Goal: Task Accomplishment & Management: Complete application form

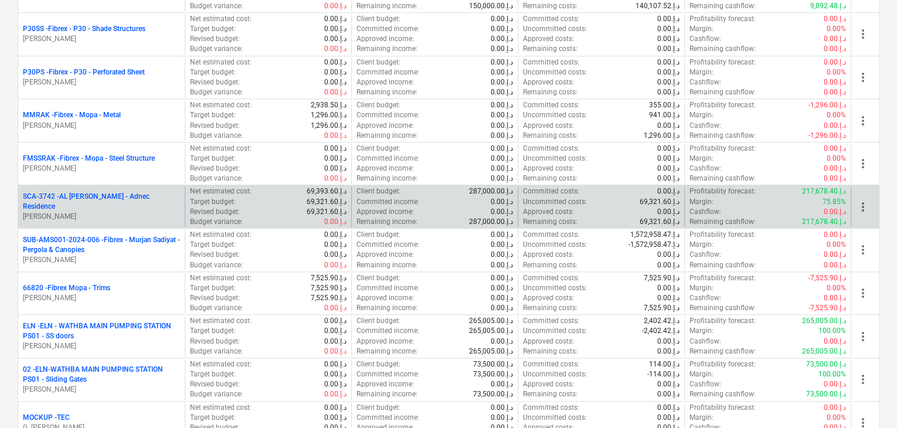
scroll to position [586, 0]
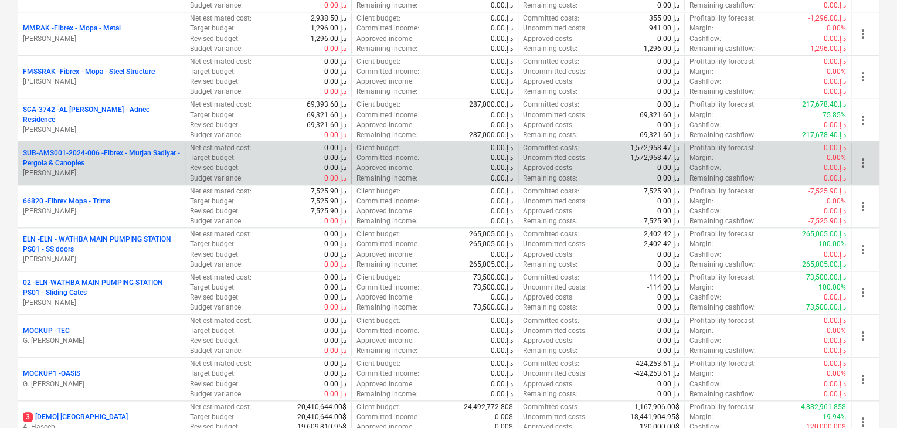
click at [148, 157] on p "SUB-AMS001-2024-006 - Fibrex - Murjan Sadiyat - Pergola & Canopies" at bounding box center [101, 158] width 157 height 20
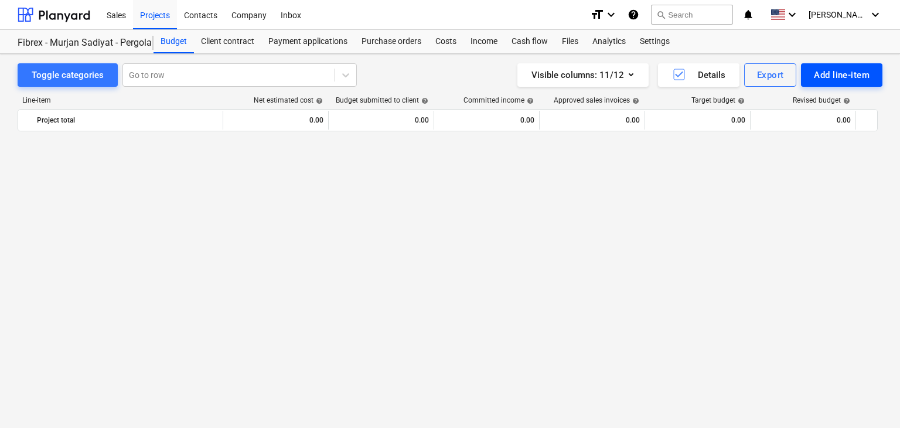
click at [828, 73] on div "Add line-item" at bounding box center [842, 74] width 56 height 15
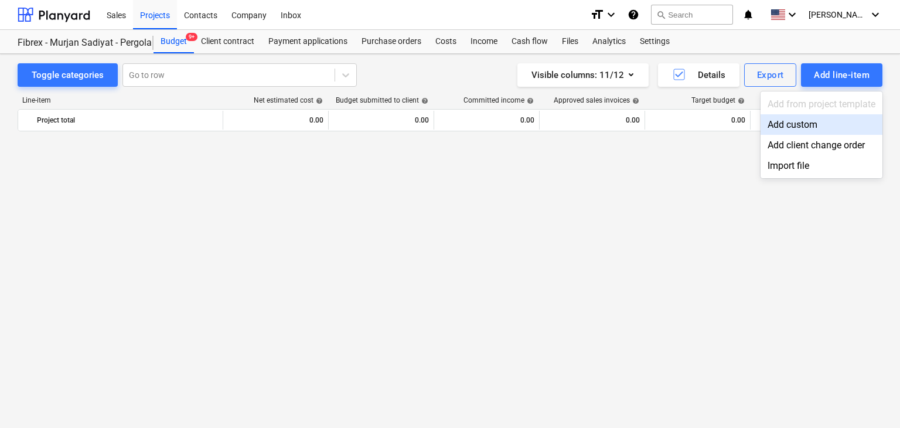
scroll to position [8639, 0]
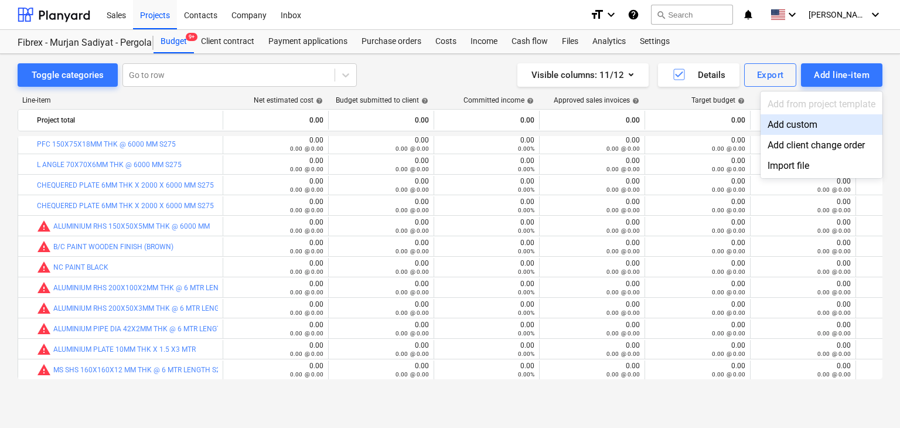
click at [781, 125] on div "Add custom" at bounding box center [822, 124] width 122 height 21
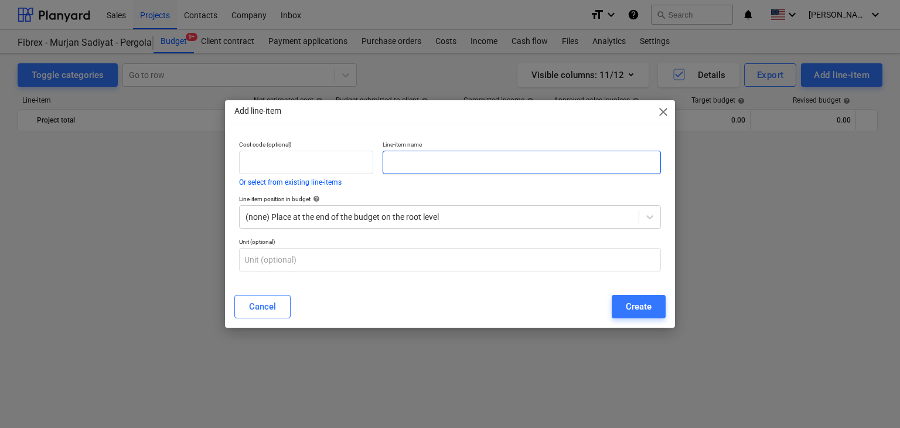
click at [409, 161] on input "text" at bounding box center [522, 162] width 278 height 23
paste input "LASER CUTTING CHARGE OF 10MM ALUMINIUM PLATE AS PER DRAWING - 9 QTY NOS"
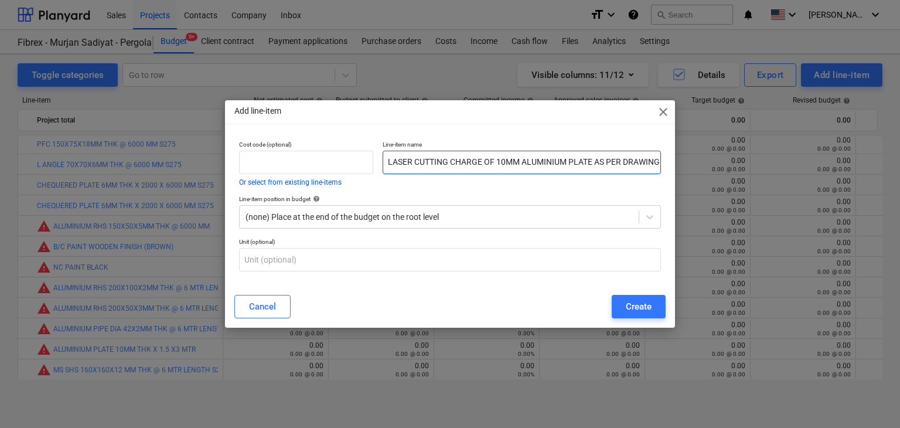
scroll to position [0, 47]
type input "LASER CUTTING CHARGE OF 10MM ALUMINIUM PLATE AS PER DRAWING - 9 QTY NOS"
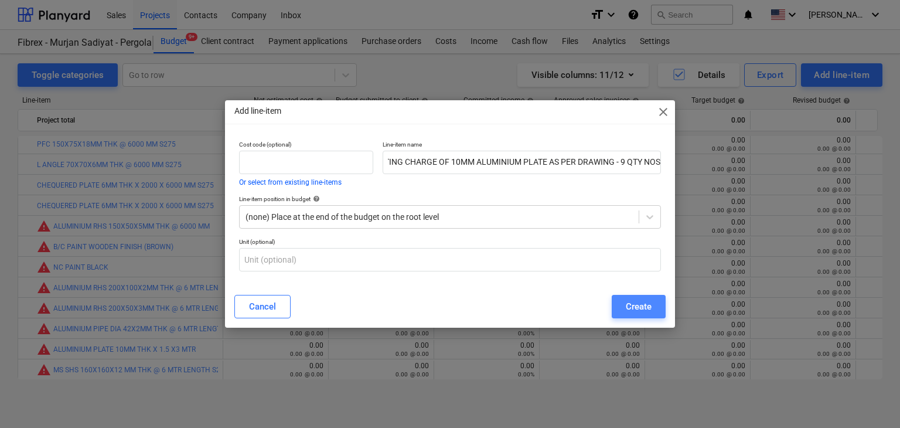
click at [656, 308] on button "Create" at bounding box center [639, 306] width 54 height 23
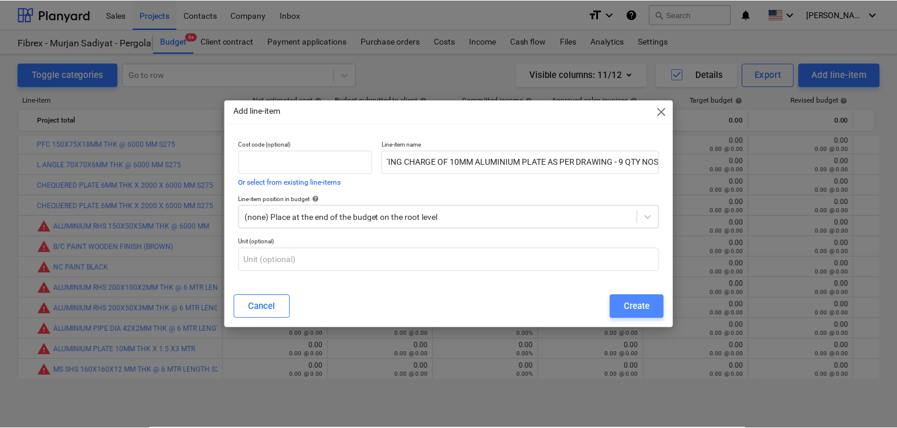
scroll to position [0, 0]
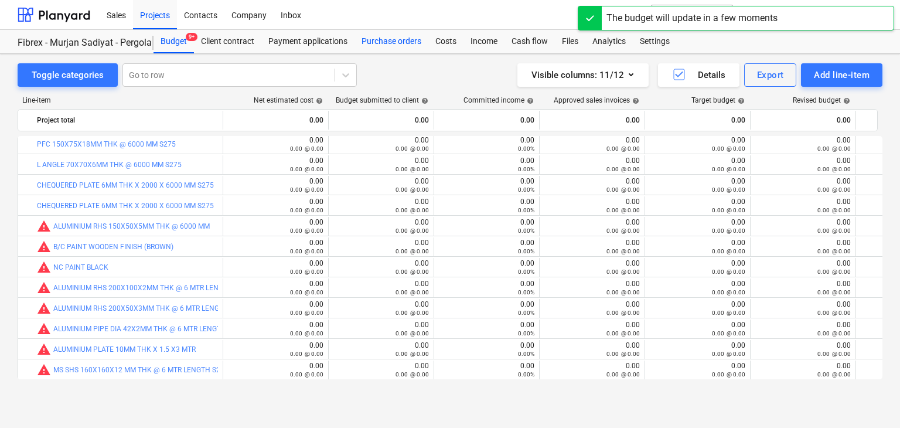
click at [392, 43] on div "Purchase orders" at bounding box center [392, 41] width 74 height 23
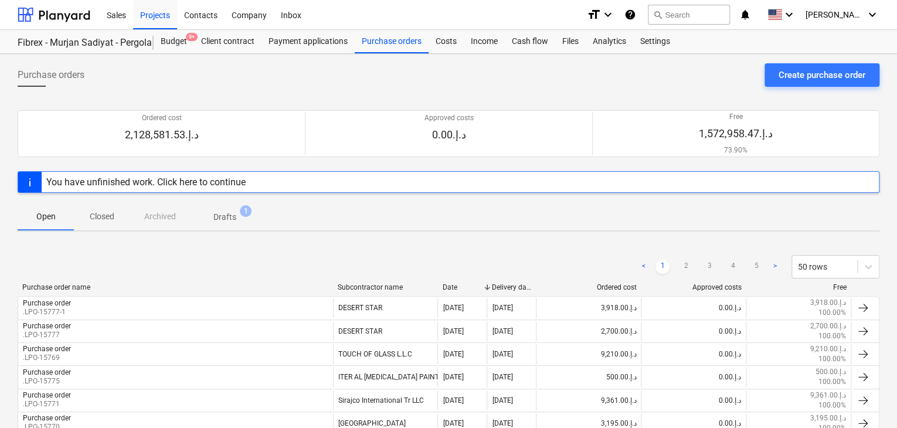
click at [802, 81] on div "Create purchase order" at bounding box center [821, 74] width 87 height 15
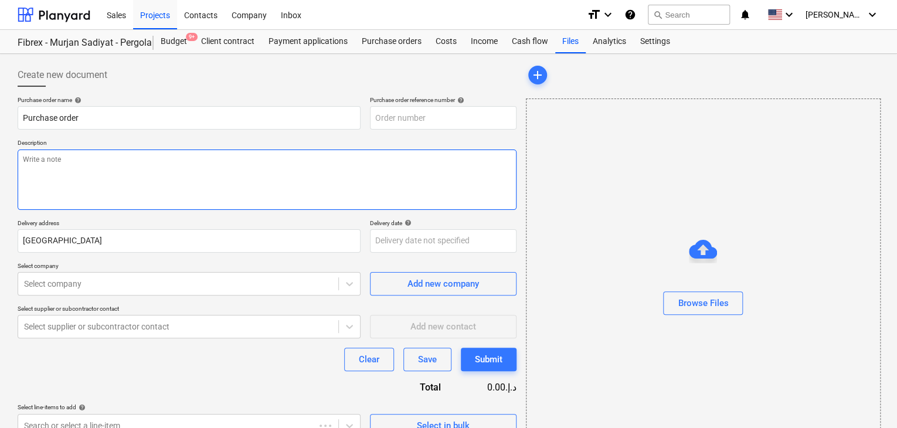
click at [453, 172] on textarea at bounding box center [267, 179] width 499 height 60
type textarea "x"
type input "SUB-AMS001-2024-006-PO-268"
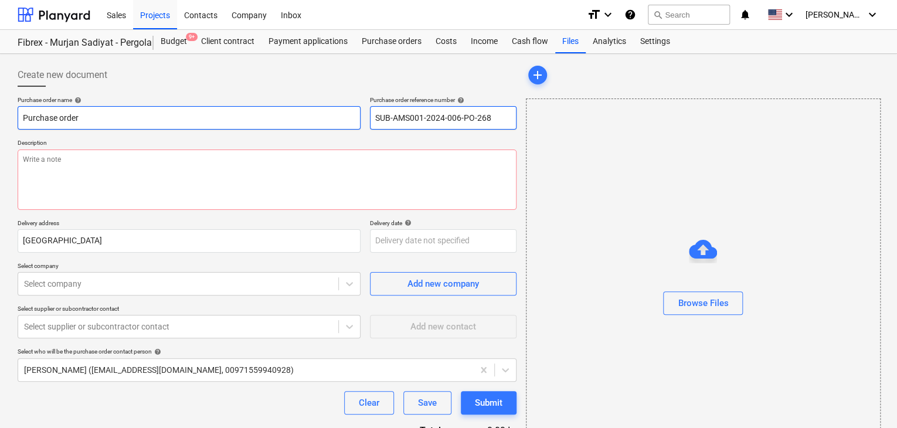
drag, startPoint x: 509, startPoint y: 117, endPoint x: 335, endPoint y: 109, distance: 173.7
click at [335, 109] on div "Purchase order name help Purchase order Purchase order reference number help SU…" at bounding box center [267, 112] width 499 height 33
type textarea "x"
type input "."
type textarea "x"
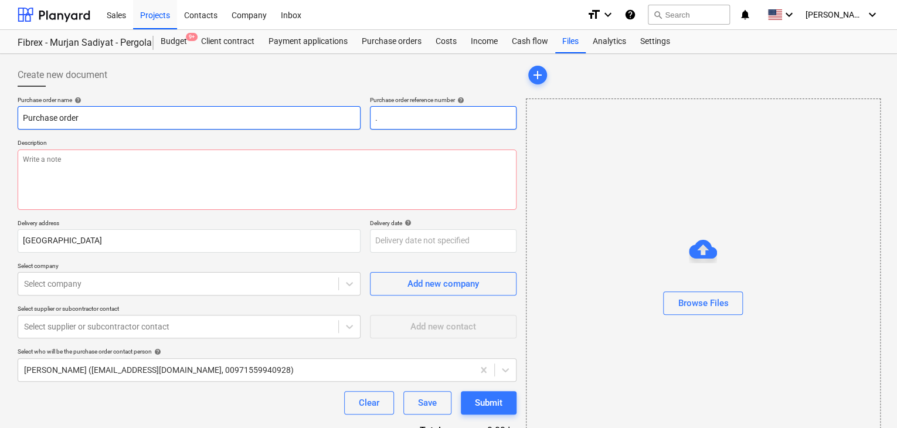
type input ".L"
type textarea "x"
type input ".LP"
type textarea "x"
type input ".LPO"
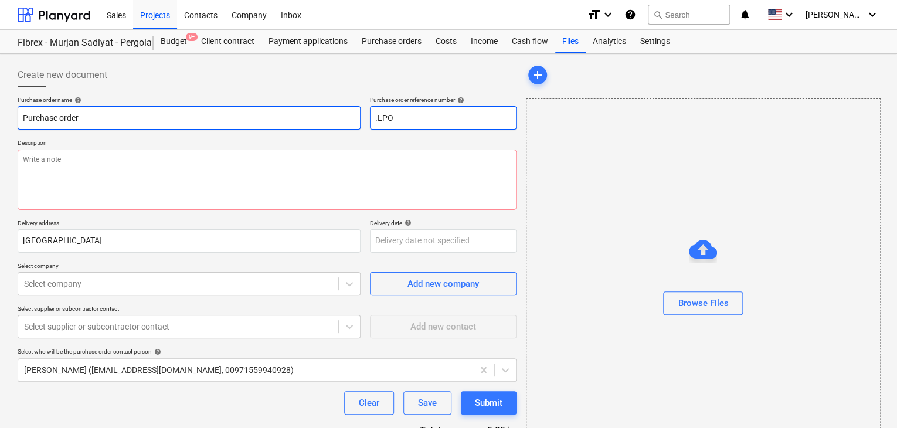
type textarea "x"
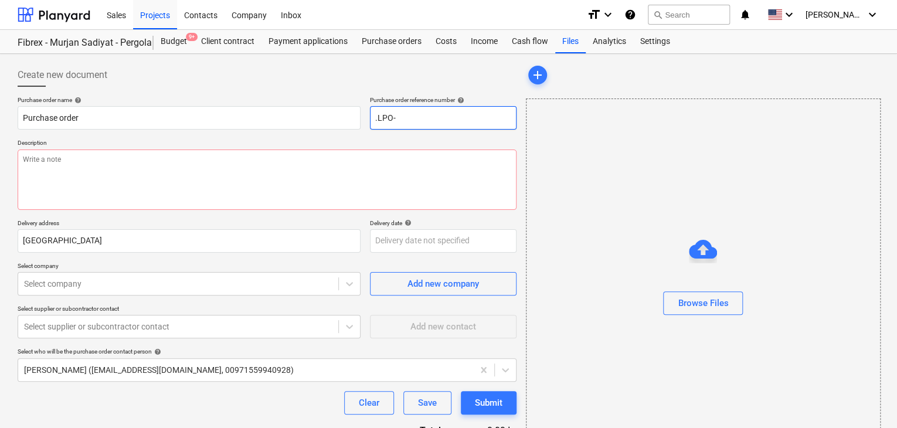
type input ".LPO-"
type textarea "x"
type input ".LPO-1"
type textarea "x"
type input ".LPO-15"
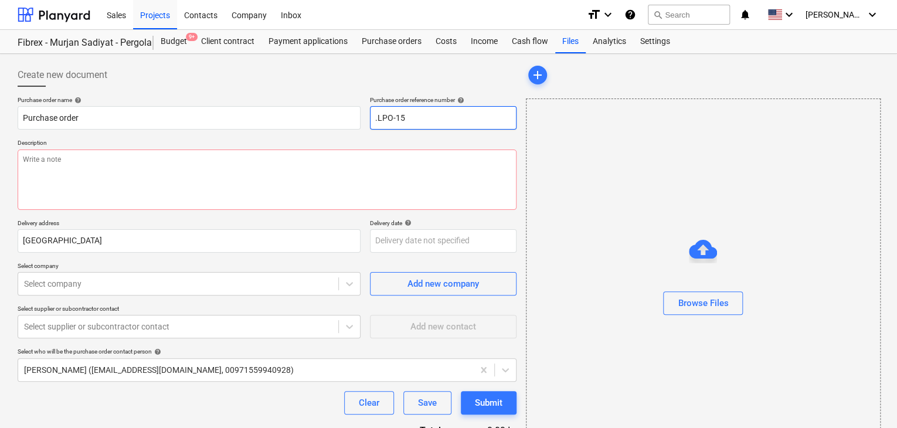
type textarea "x"
type input ".LPO-157"
type textarea "x"
type input ".LPO-1577"
type textarea "x"
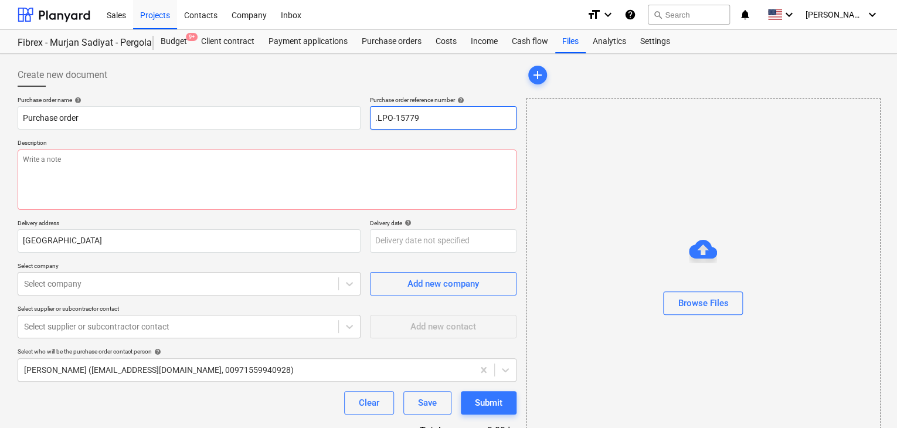
type input ".LPO-15779"
click at [292, 211] on div "Purchase order name help Purchase order Purchase order reference number help .L…" at bounding box center [267, 288] width 499 height 384
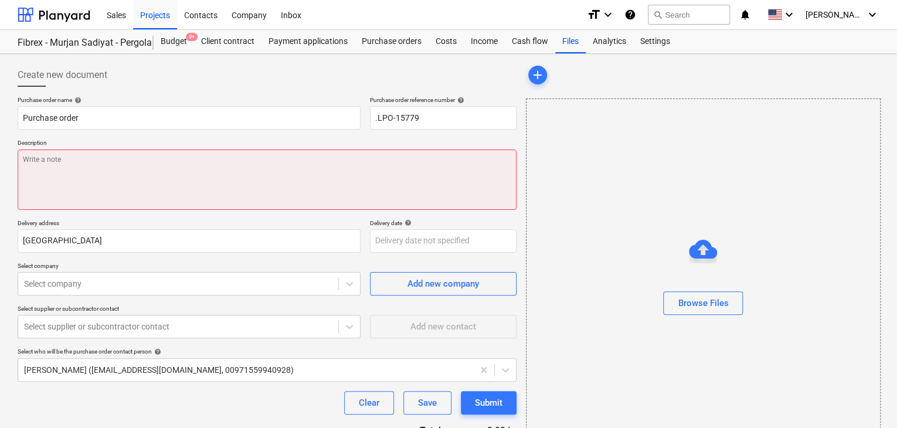
click at [305, 188] on textarea at bounding box center [267, 179] width 499 height 60
type textarea "x"
type textarea "1"
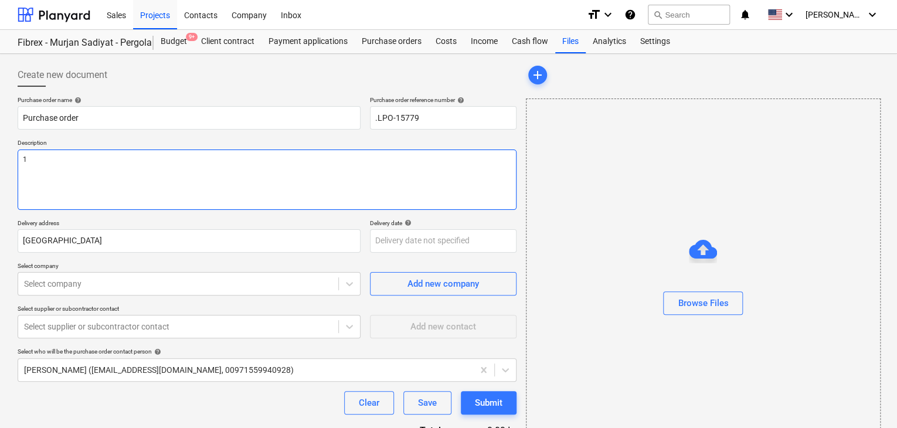
type textarea "x"
type textarea "18"
type textarea "x"
type textarea "1"
type textarea "x"
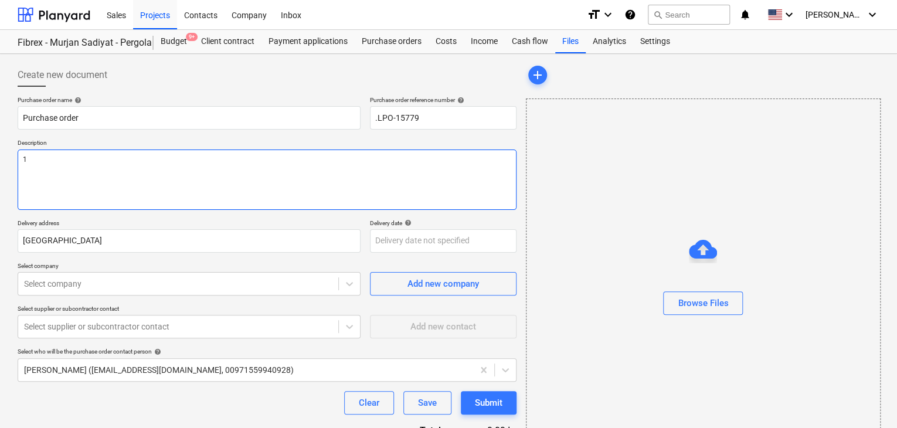
type textarea "15"
type textarea "x"
type textarea "15/"
type textarea "x"
type textarea "15/O"
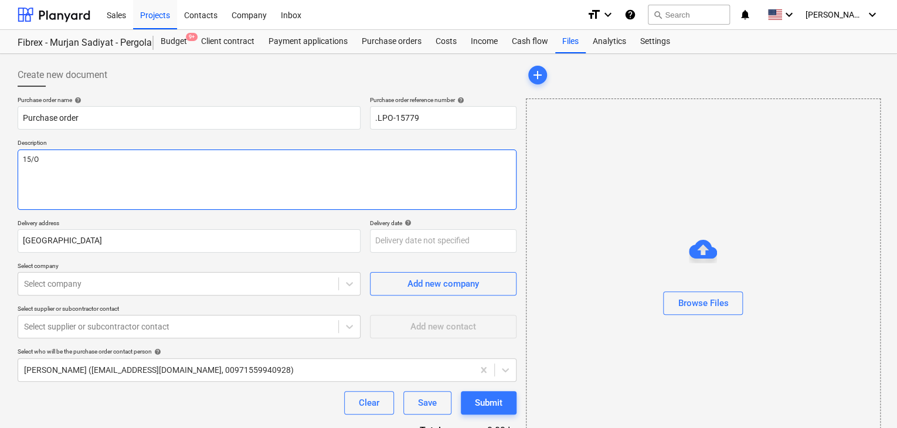
type textarea "x"
type textarea "15/OC"
type textarea "x"
type textarea "15/OCT"
type textarea "x"
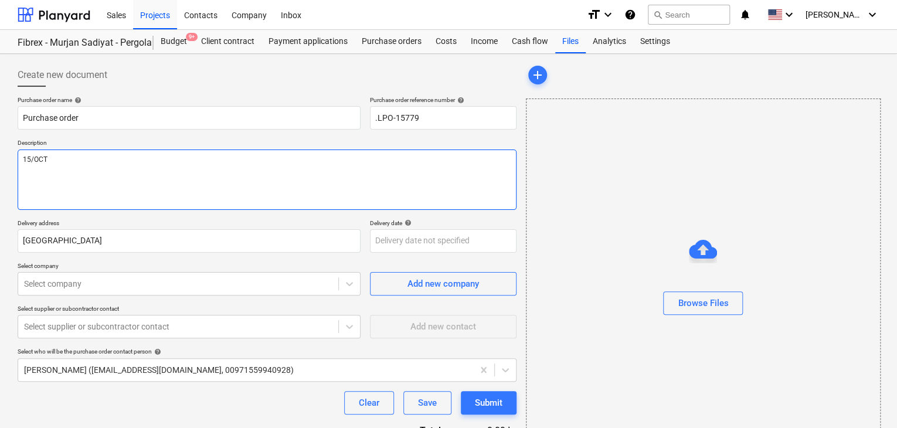
type textarea "15/OCT/"
type textarea "x"
type textarea "15/[DATE]"
type textarea "x"
type textarea "[DATE]"
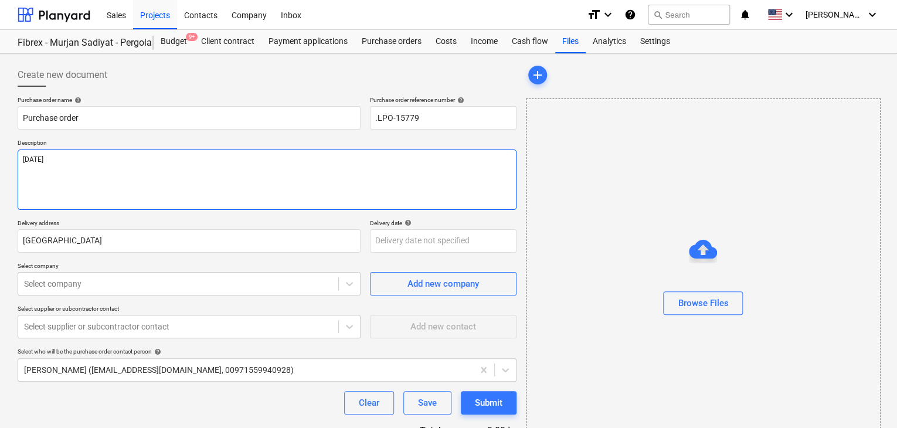
type textarea "x"
type textarea "[DATE]"
type textarea "x"
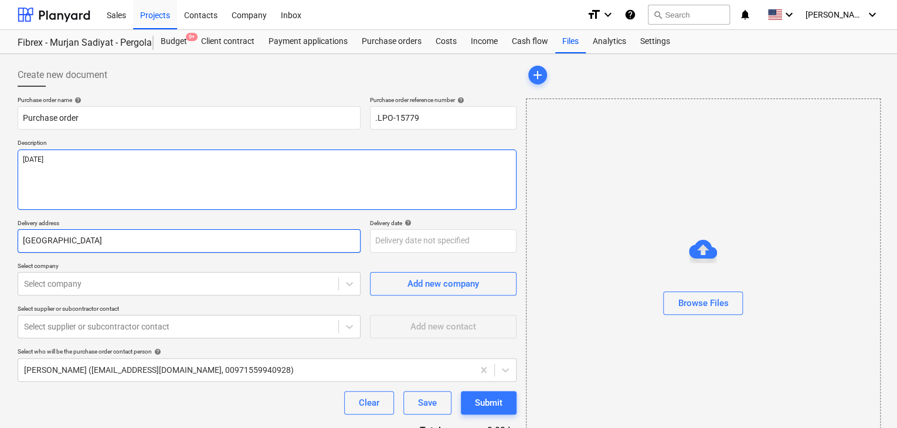
type textarea "[DATE]"
click at [128, 237] on input "[GEOGRAPHIC_DATA]" at bounding box center [189, 240] width 343 height 23
type textarea "x"
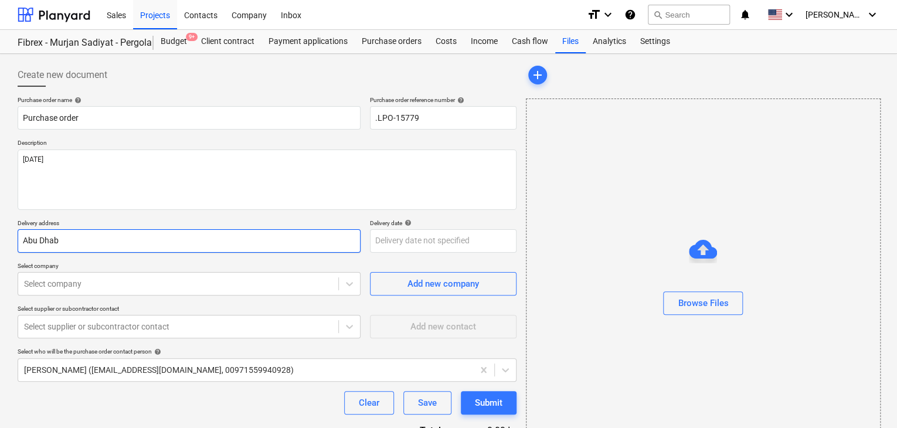
type input "Abu Dha"
type textarea "x"
type input "Abu Dh"
type textarea "x"
type input "Abu D"
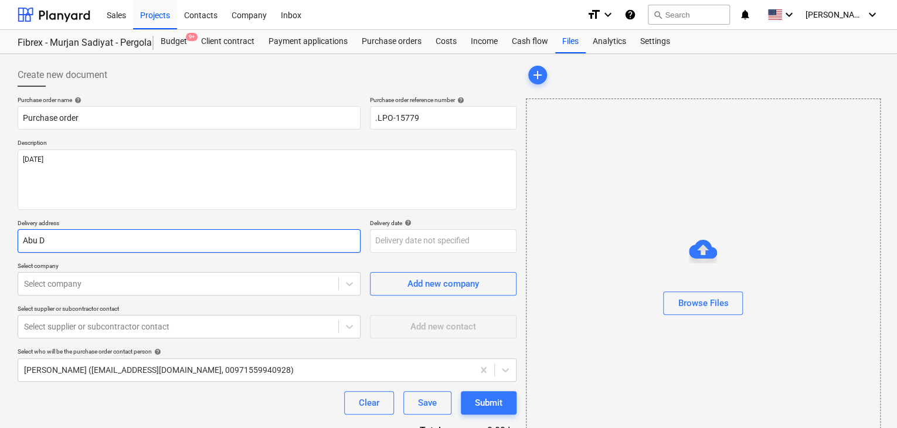
type textarea "x"
type input "Ab"
type textarea "x"
type input "A"
type textarea "x"
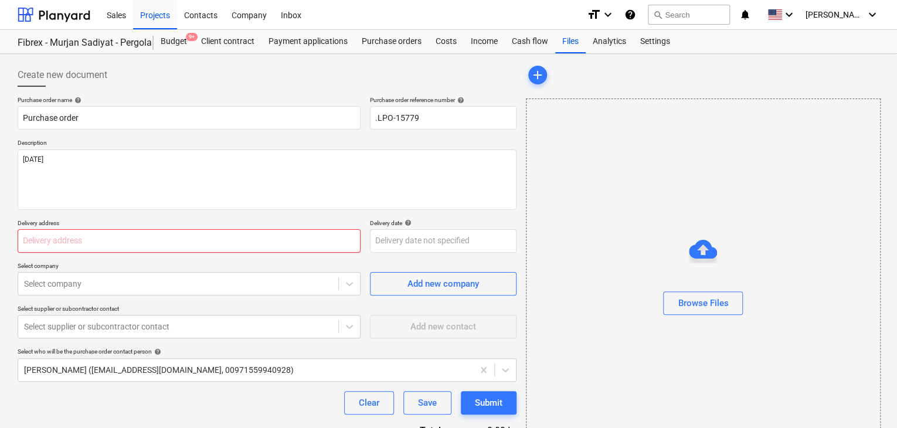
type textarea "x"
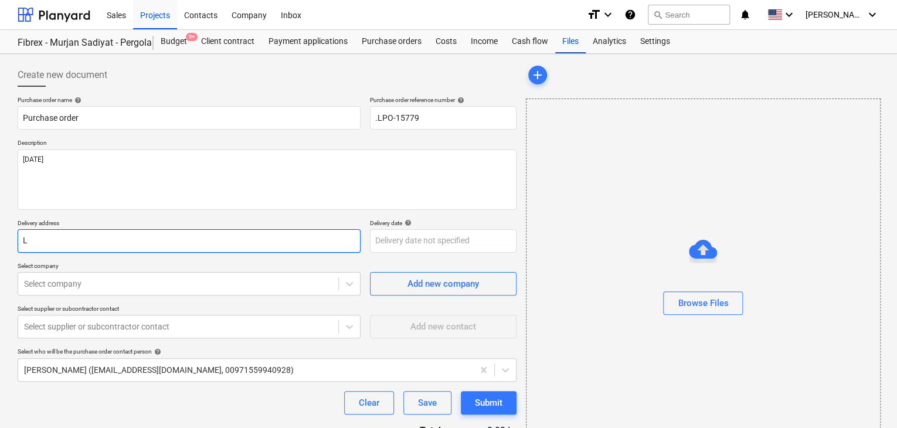
type input "LU"
type textarea "x"
type input "LUC"
type textarea "x"
type input "LUCK"
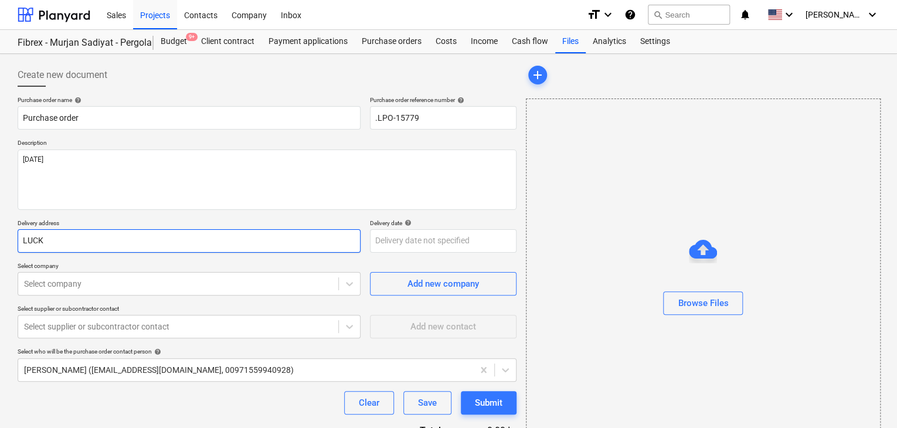
type textarea "x"
type input "LUCKY"
type textarea "x"
type input "LUCKY"
type textarea "x"
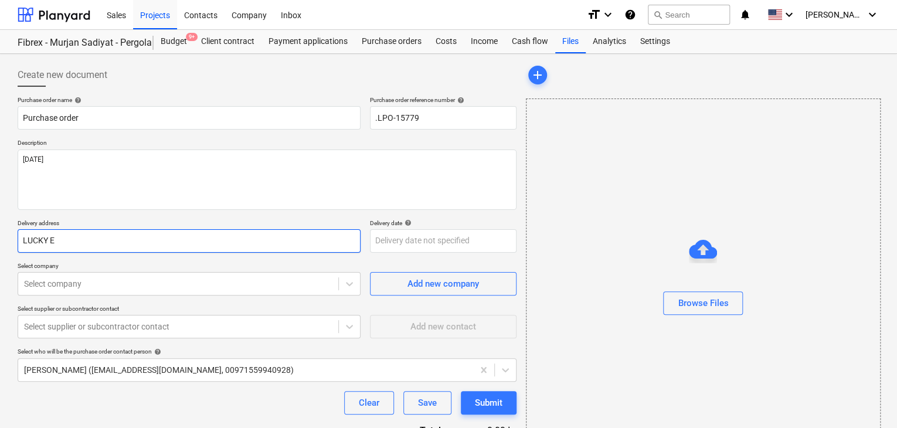
type input "LUCKY EN"
type textarea "x"
type input "LUCKY ENG"
type textarea "x"
type input "LUCKY ENGI"
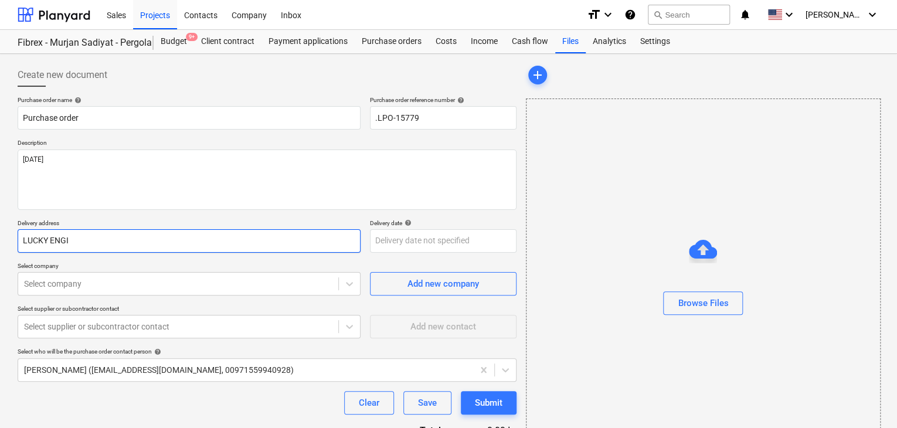
type textarea "x"
type input "LUCKY ENGIN"
type textarea "x"
type input "LUCKY ENGINE"
type textarea "x"
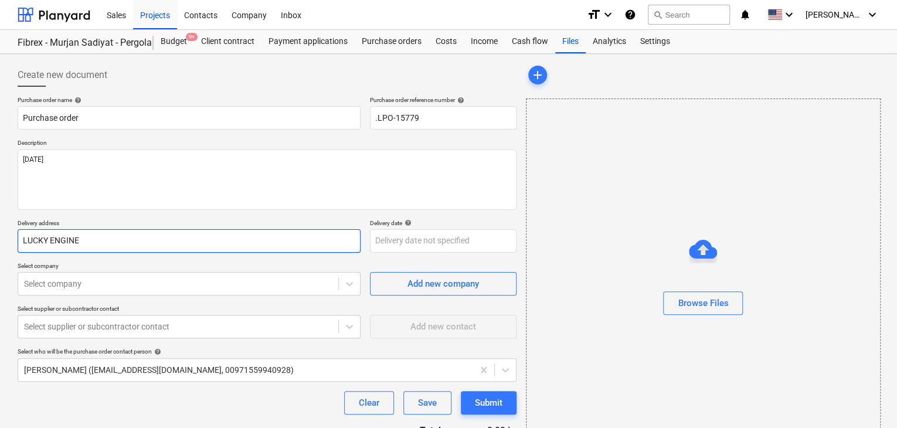
type input "LUCKY ENGINEE"
type textarea "x"
type input "LUCKY ENGINEERI"
type textarea "x"
type input "LUCKY ENGINEERIN"
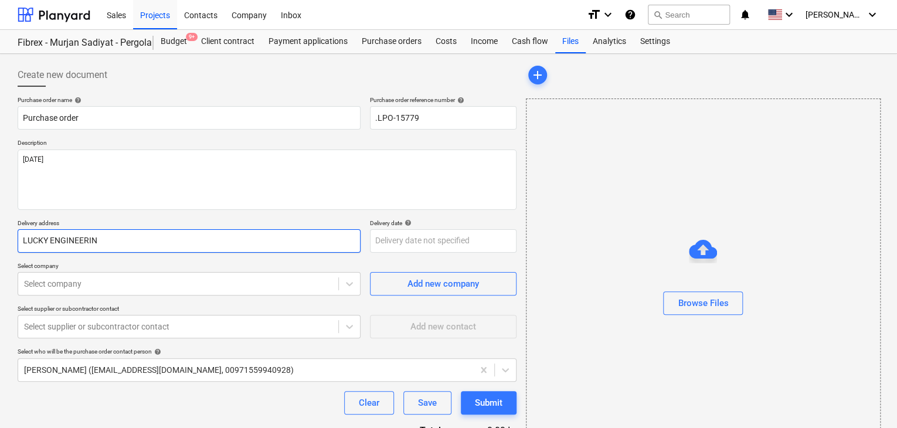
type textarea "x"
type input "LUCKY ENGINEERING"
type textarea "x"
type input "LUCKY ENGINEERING"
type textarea "x"
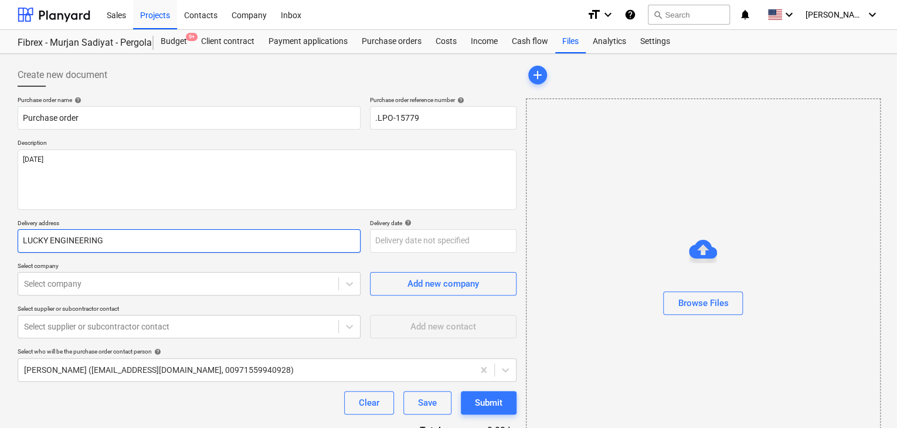
type input "LUCKY ENGINEERING S"
type textarea "x"
type input "LUCKY ENGINEERING SE"
type textarea "x"
type input "LUCKY ENGINEERING SER"
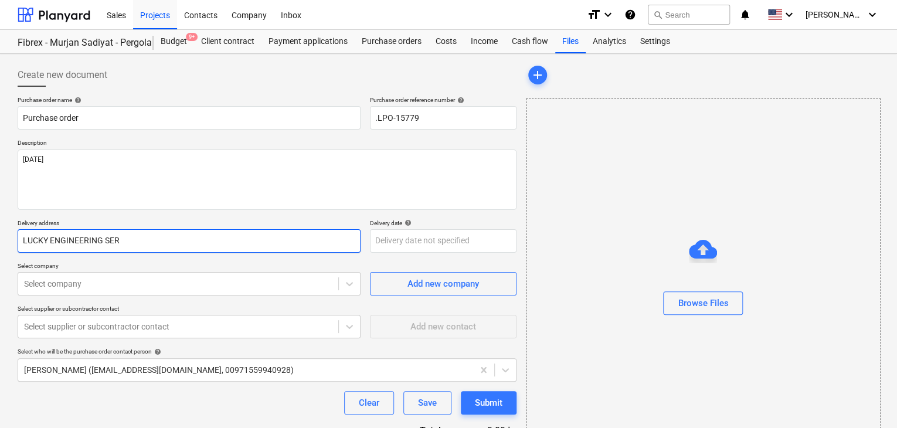
type textarea "x"
type input "LUCKY ENGINEERING SERV"
type textarea "x"
type input "LUCKY ENGINEERING SERVI"
type textarea "x"
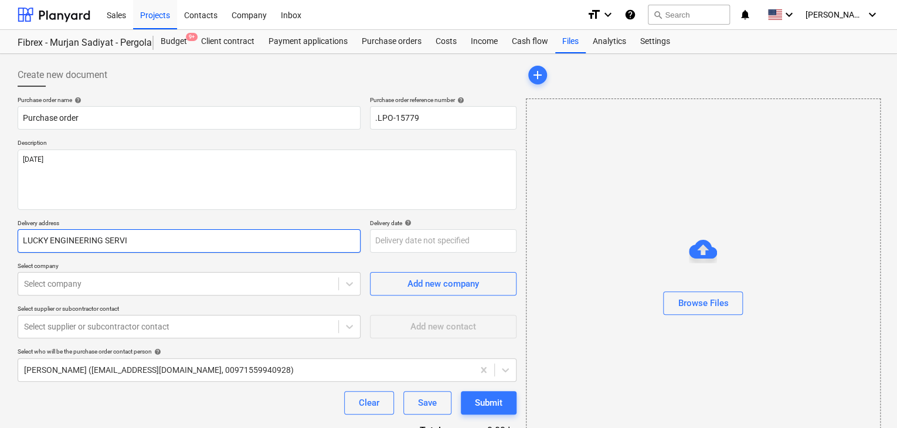
type input "LUCKY ENGINEERING SERVIC"
type textarea "x"
type input "LUCKY ENGINEERING SERVICE"
type textarea "x"
type input "LUCKY ENGINEERING SERVICES"
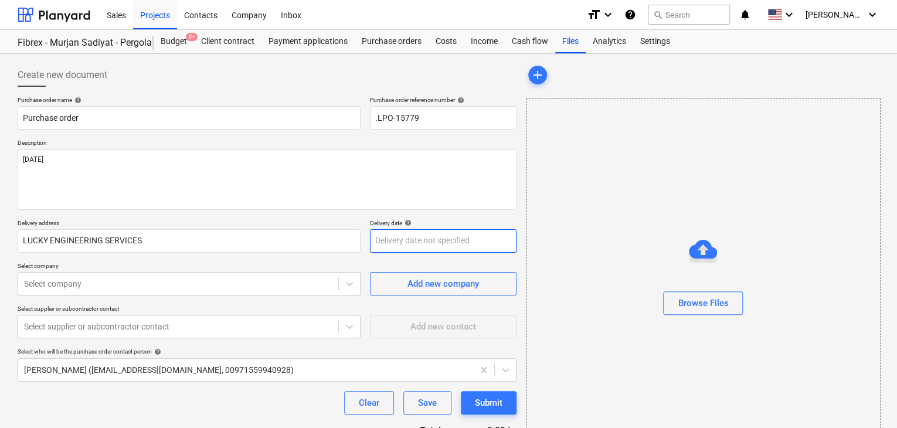
click at [402, 237] on body "Sales Projects Contacts Company Inbox format_size keyboard_arrow_down help sear…" at bounding box center [448, 214] width 897 height 428
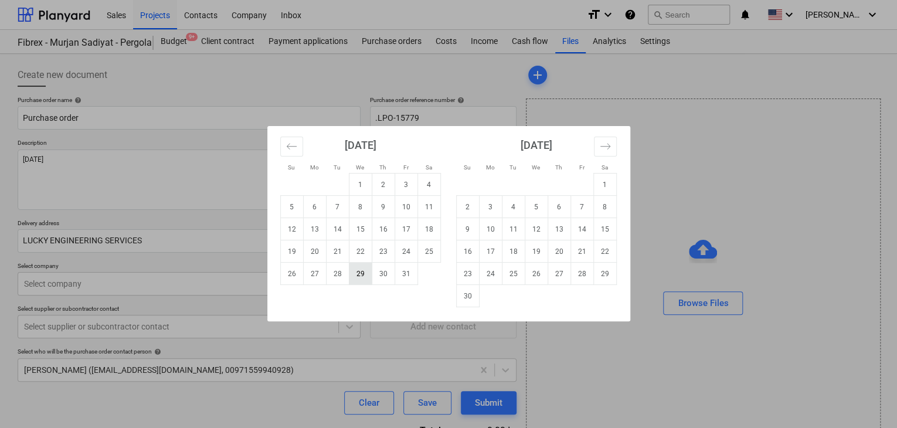
drag, startPoint x: 360, startPoint y: 275, endPoint x: 148, endPoint y: 287, distance: 213.1
click at [360, 276] on td "29" at bounding box center [360, 274] width 23 height 22
type textarea "x"
type input "[DATE]"
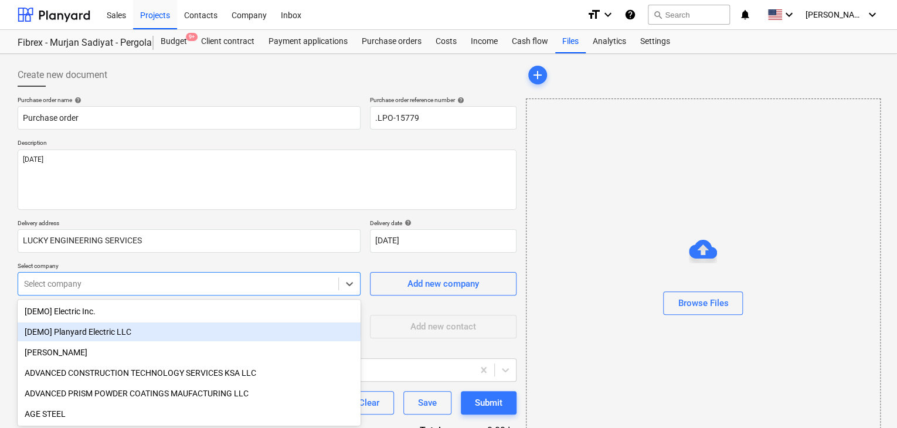
click at [137, 285] on body "Sales Projects Contacts Company Inbox format_size keyboard_arrow_down help sear…" at bounding box center [448, 214] width 897 height 428
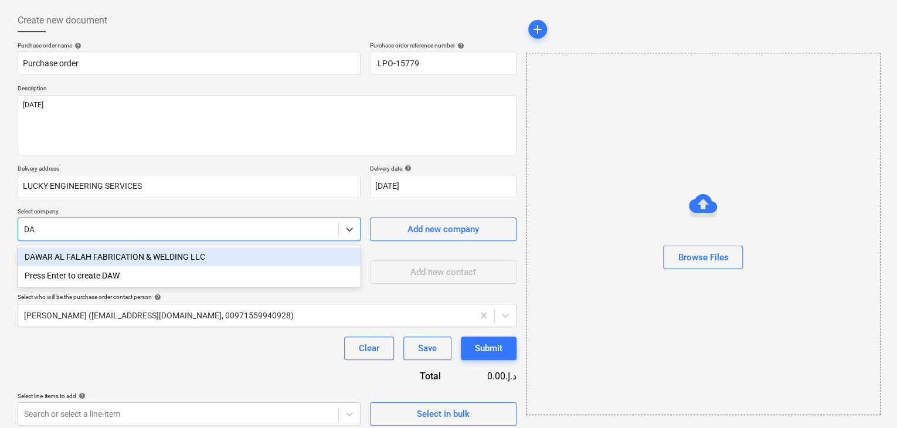
type input "DAW"
click at [132, 253] on div "DAWAR AL FALAH FABRICATION & WELDING LLC" at bounding box center [189, 256] width 343 height 19
type textarea "x"
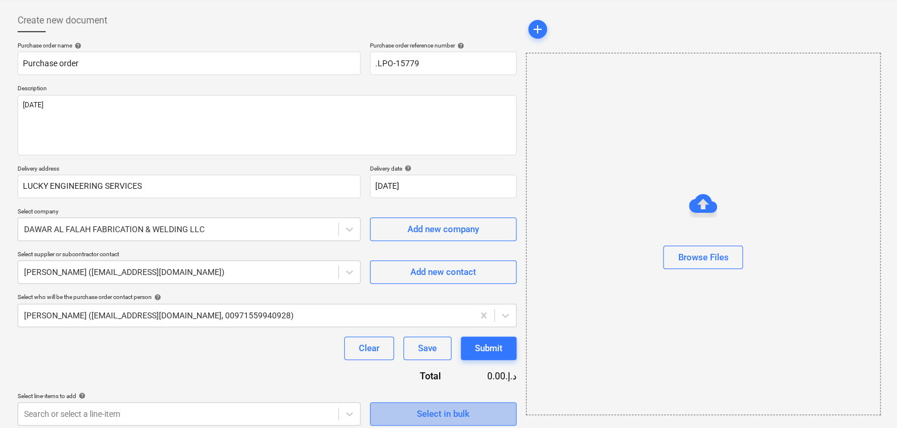
click at [408, 411] on span "Select in bulk" at bounding box center [442, 413] width 117 height 15
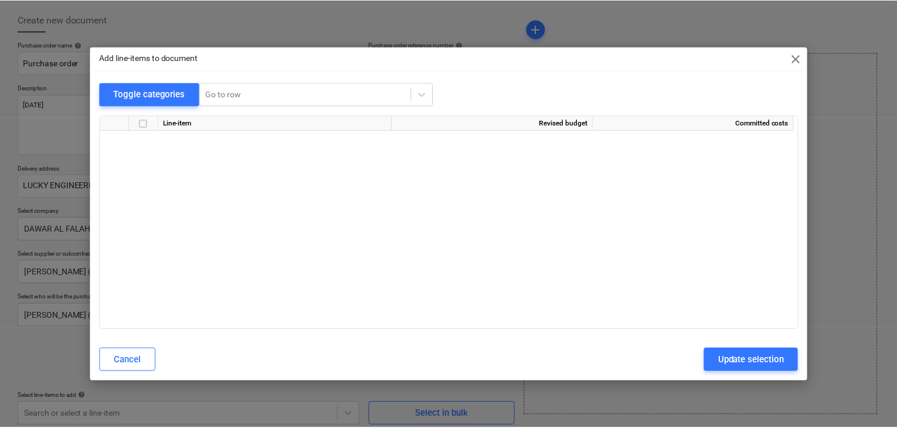
scroll to position [6293, 0]
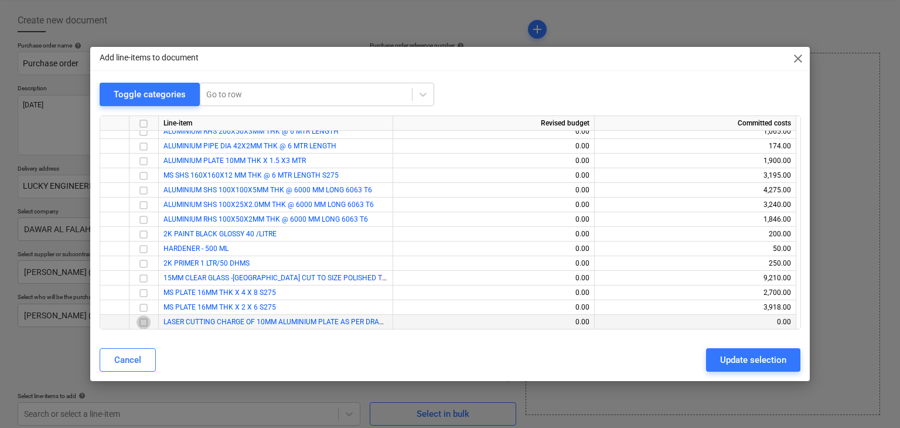
click at [143, 322] on input "checkbox" at bounding box center [144, 322] width 14 height 14
drag, startPoint x: 743, startPoint y: 356, endPoint x: 0, endPoint y: 385, distance: 743.7
click at [722, 360] on div "Update selection" at bounding box center [753, 359] width 66 height 15
type textarea "x"
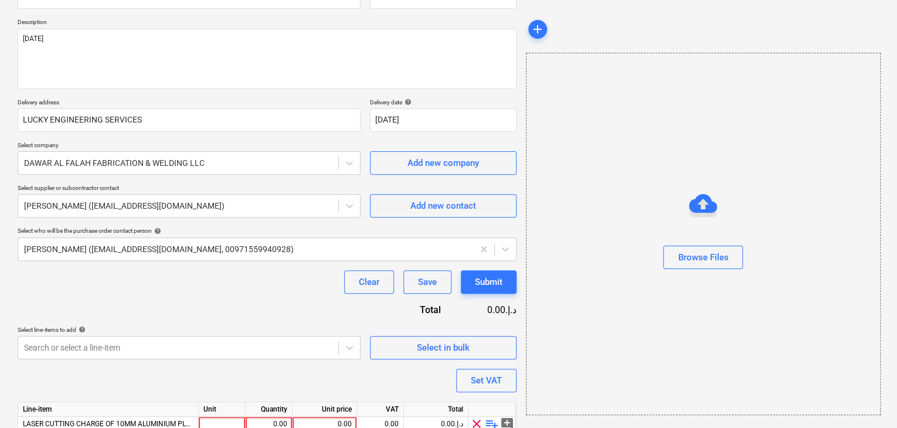
scroll to position [171, 0]
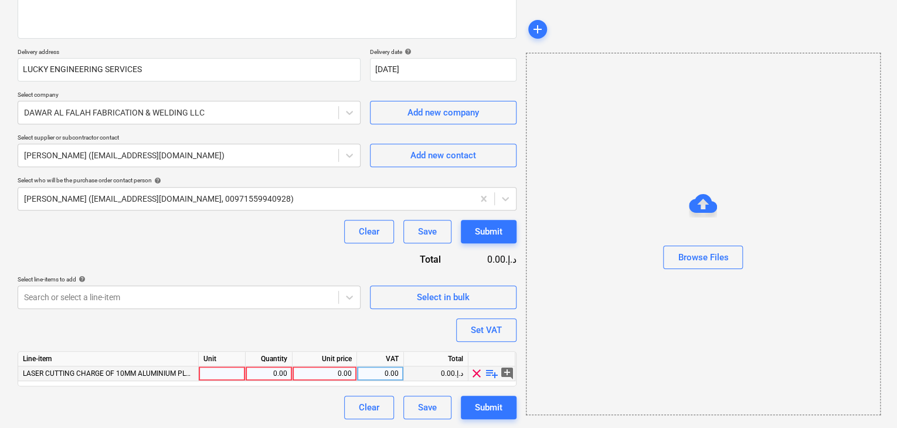
click at [197, 370] on span "LASER CUTTING CHARGE OF 10MM ALUMINIUM PLATE AS PER DRAWING - 9 QTY NOS" at bounding box center [160, 373] width 274 height 8
click at [0, 0] on div "LASER CUTTING CHARGE OF 10MM ALUMINIUM PLATE AS PER DRAWING - 9 QTY NOS 0.00 0.…" at bounding box center [0, 0] width 0 height 0
click at [203, 371] on div at bounding box center [222, 373] width 47 height 15
type input "LS"
type textarea "x"
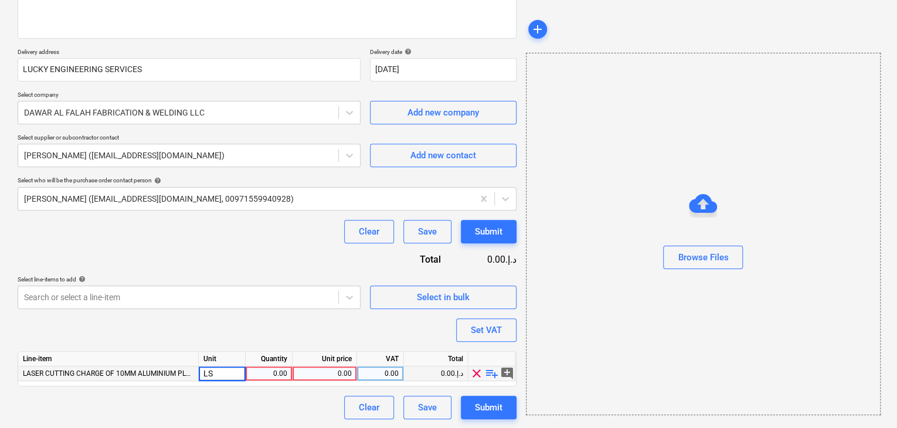
click at [275, 366] on div "0.00" at bounding box center [268, 373] width 37 height 15
type input "1"
type textarea "x"
click at [326, 366] on div "0.00" at bounding box center [324, 373] width 55 height 15
type input "300"
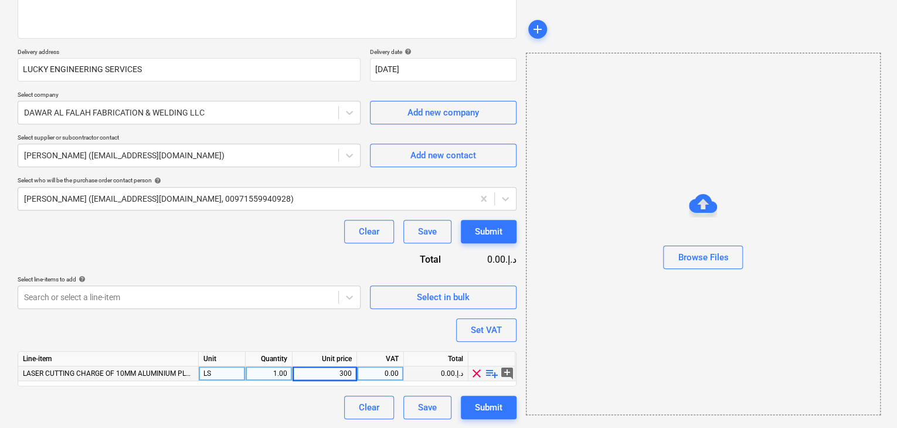
type textarea "x"
click at [544, 304] on div "Browse Files" at bounding box center [703, 234] width 355 height 362
click at [501, 329] on div "Set VAT" at bounding box center [486, 329] width 31 height 15
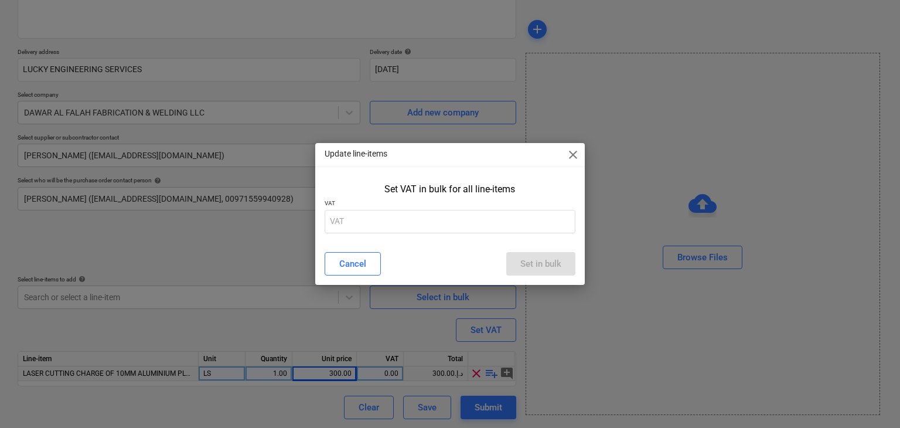
click at [431, 208] on p "VAT" at bounding box center [450, 204] width 251 height 10
click at [398, 219] on input "text" at bounding box center [450, 221] width 251 height 23
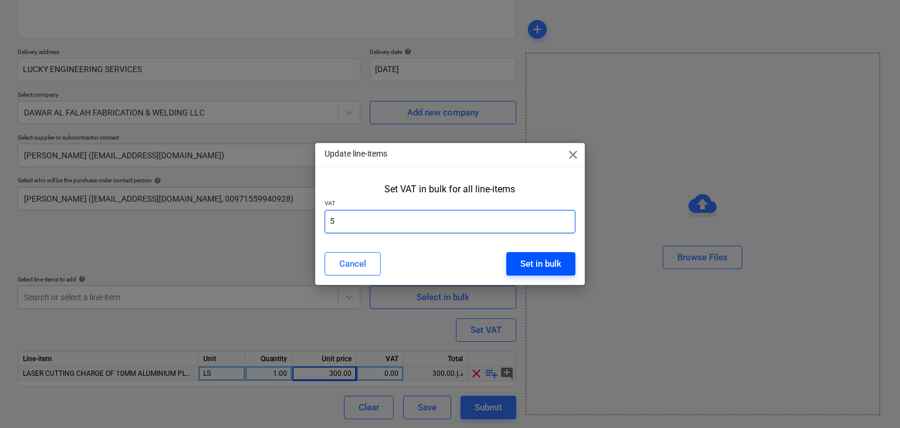
type input "5"
drag, startPoint x: 542, startPoint y: 261, endPoint x: 320, endPoint y: 256, distance: 221.6
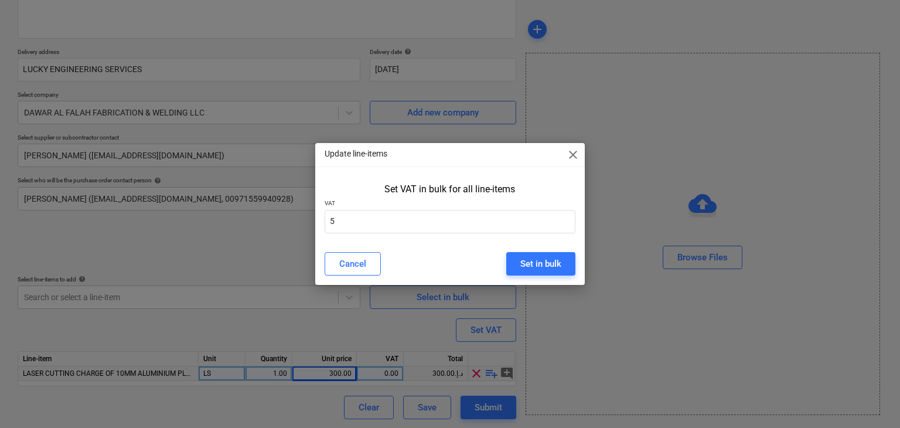
click at [537, 262] on div "Set in bulk" at bounding box center [540, 263] width 41 height 15
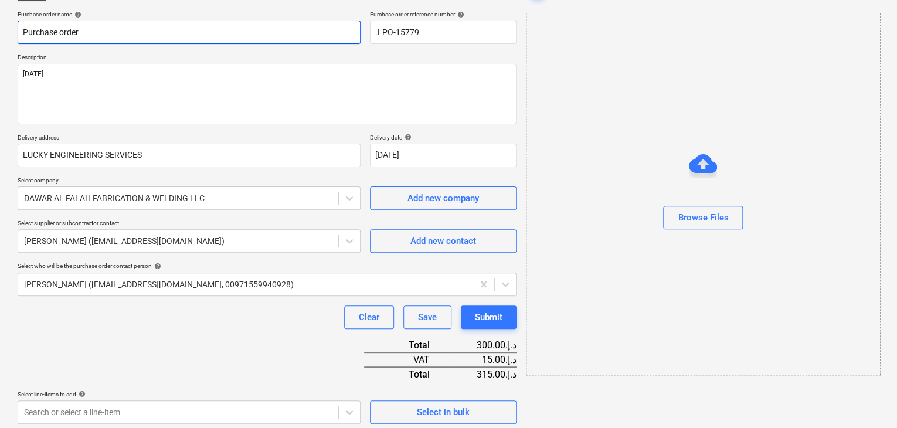
scroll to position [0, 0]
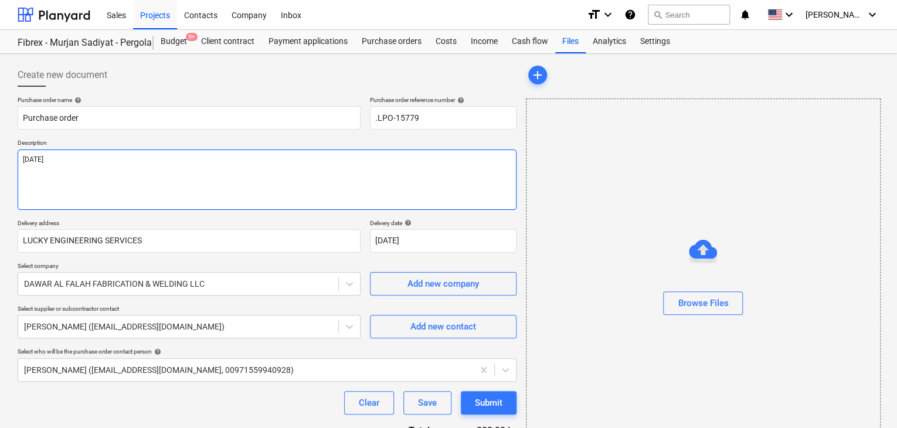
click at [70, 154] on textarea "[DATE]" at bounding box center [267, 179] width 499 height 60
type textarea "x"
type textarea "[DATE]"
type textarea "x"
type textarea "[DATE] S"
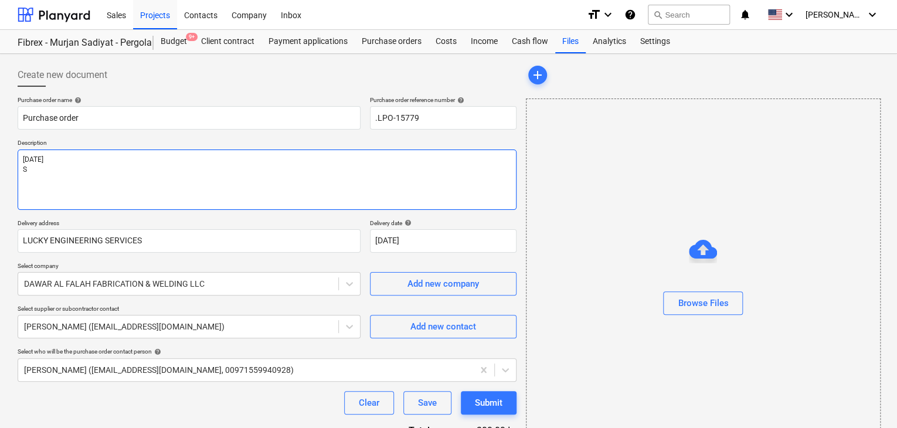
type textarea "x"
type textarea "[DATE] SA"
type textarea "x"
type textarea "[DATE] SAD"
type textarea "x"
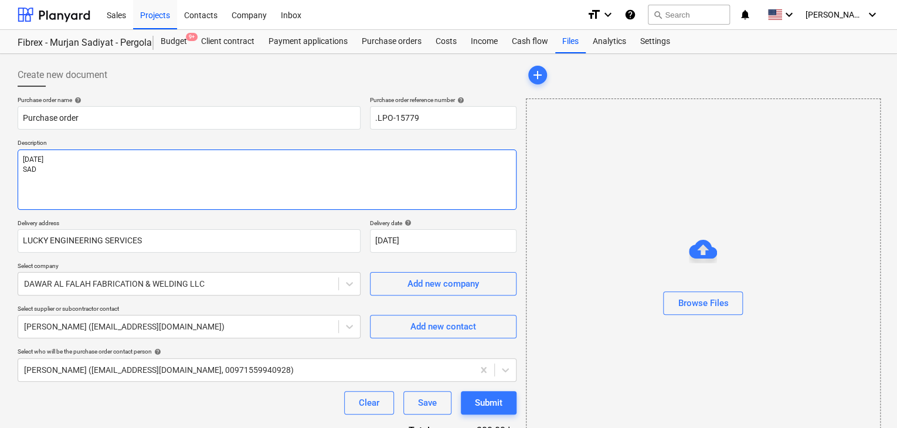
type textarea "[DATE] SADI"
type textarea "x"
type textarea "[DATE] SADIY"
type textarea "x"
type textarea "[DATE] SADIYA"
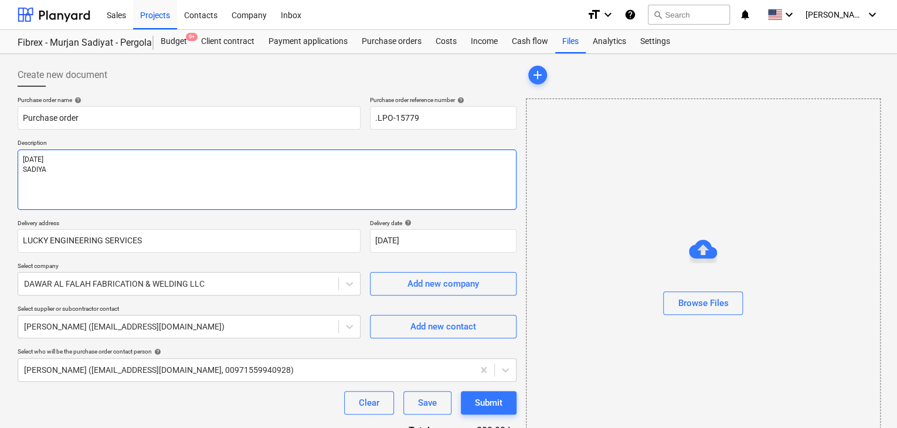
type textarea "x"
type textarea "[DATE] SADIYAA"
type textarea "x"
type textarea "[DATE] SADIYAAT"
type textarea "x"
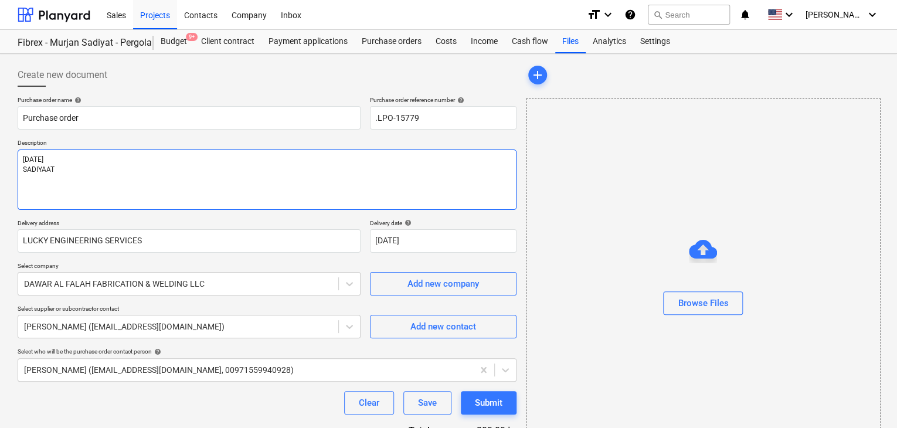
type textarea "[DATE] SADIYAAT"
type textarea "x"
type textarea "[DATE] SADIYAAT B"
type textarea "x"
type textarea "[DATE] SADIYAAT BO"
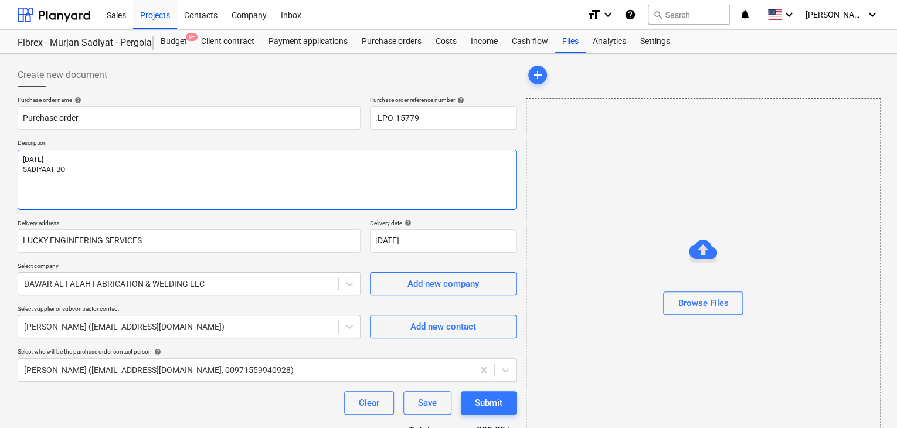
type textarea "x"
type textarea "[DATE] SADIYAAT BOU"
type textarea "x"
type textarea "[DATE] SADIYAAT BOUN"
type textarea "x"
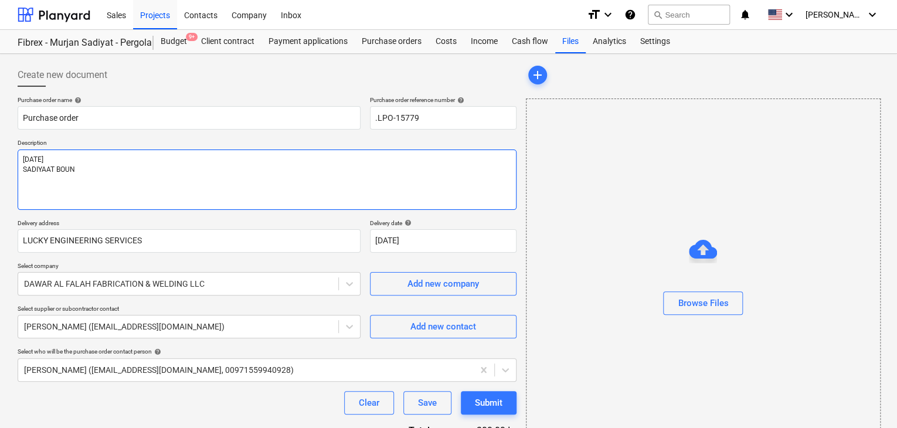
type textarea "[DATE] SADIYAAT BOUND"
type textarea "x"
type textarea "[DATE] SADIYAAT BOUNDA"
type textarea "x"
type textarea "[DATE] SADIYAAT BOUNDAR"
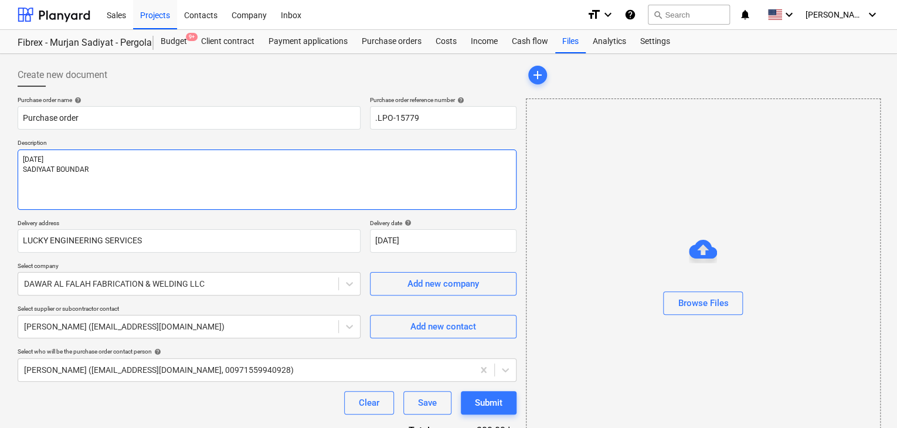
type textarea "x"
type textarea "[DATE] SADIYAAT BOUNDARY"
type textarea "x"
type textarea "[DATE] SADIYAAT BOUNDARY"
type textarea "x"
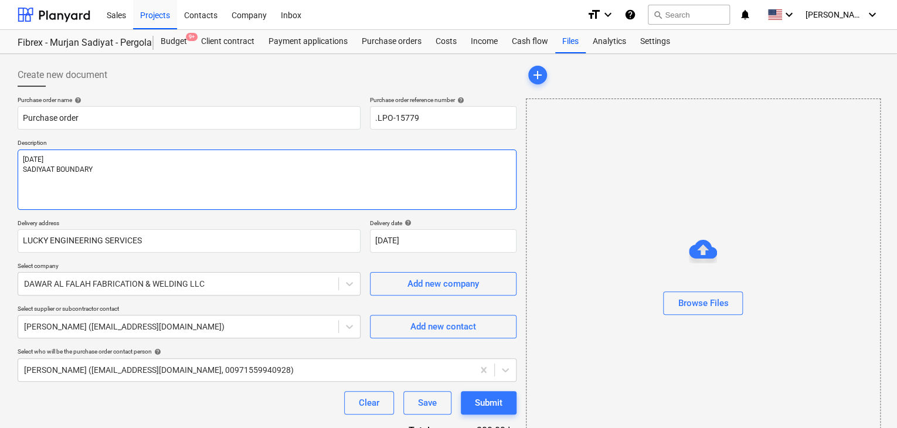
type textarea "[DATE] SADIYAAT BOUNDARY W"
type textarea "x"
type textarea "[DATE] SADIYAAT BOUNDARY [GEOGRAPHIC_DATA]"
type textarea "x"
type textarea "[DATE] SADIYAAT BOUNDARY WAL"
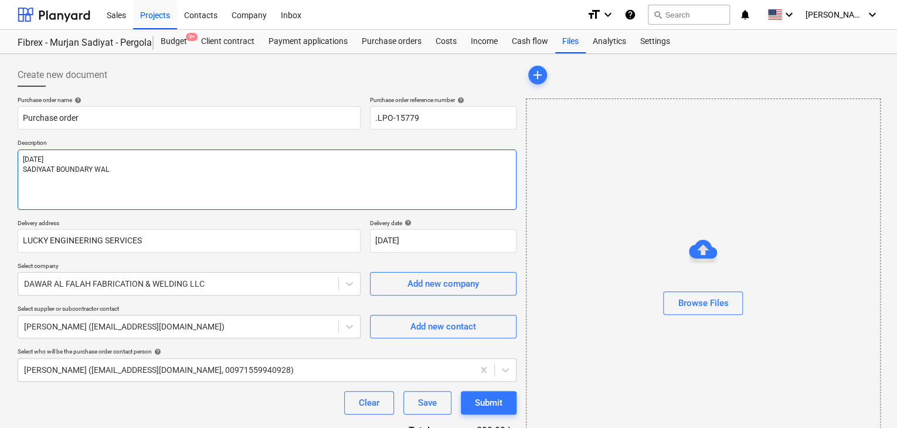
type textarea "x"
type textarea "[DATE] SADIYAAT BOUNDARY WALL"
type textarea "x"
type textarea "[DATE] SADIYAAT BOUNDARY WALL"
type textarea "x"
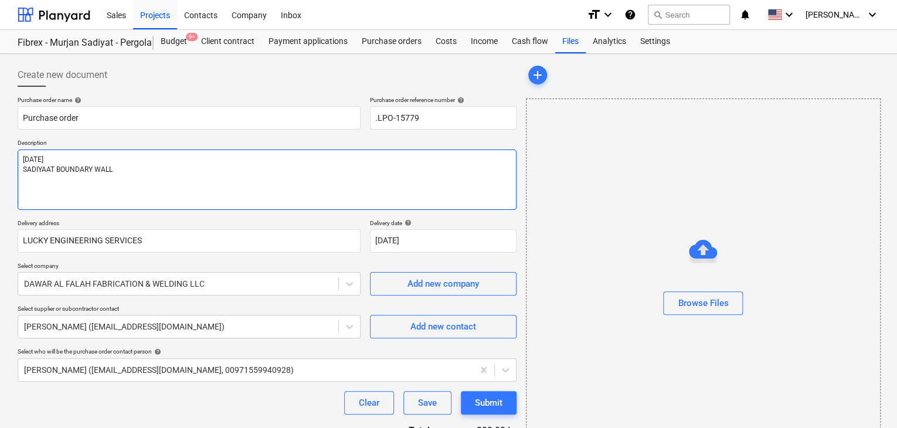
type textarea "[DATE] SADIYAAT BOUNDARY WALL F"
type textarea "x"
type textarea "[DATE] SADIYAAT BOUNDARY WALL FE"
type textarea "x"
type textarea "[DATE] SADIYAAT BOUNDARY WALL FEN"
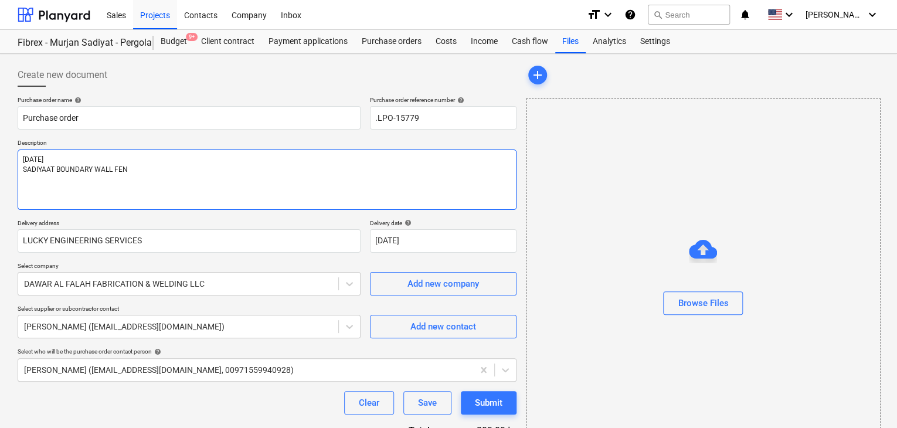
type textarea "x"
type textarea "[DATE] SADIYAAT BOUNDARY WALL FENC"
type textarea "x"
type textarea "[DATE] SADIYAAT BOUNDARY WALL FENCE"
type textarea "x"
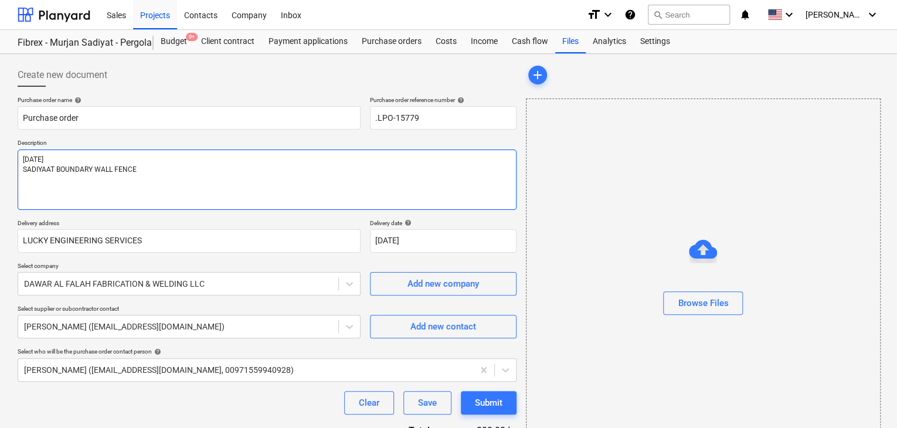
type textarea "[DATE] SADIYAAT BOUNDARY WALL FENCE"
type textarea "x"
type textarea "[DATE] SADIYAAT BOUNDARY WALL FENCE C"
type textarea "x"
type textarea "[DATE] SADIYAAT BOUNDARY WALL FENCE C2"
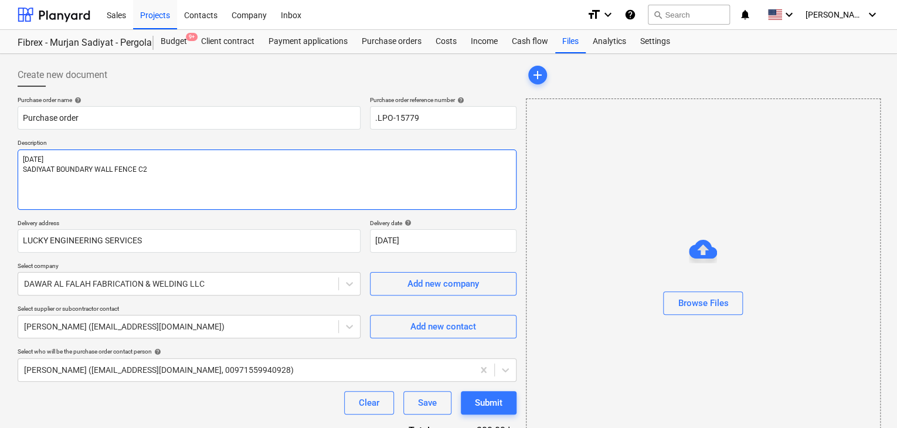
type textarea "x"
type textarea "[DATE] SADIYAAT BOUNDARY WALL FENCE C2-"
type textarea "x"
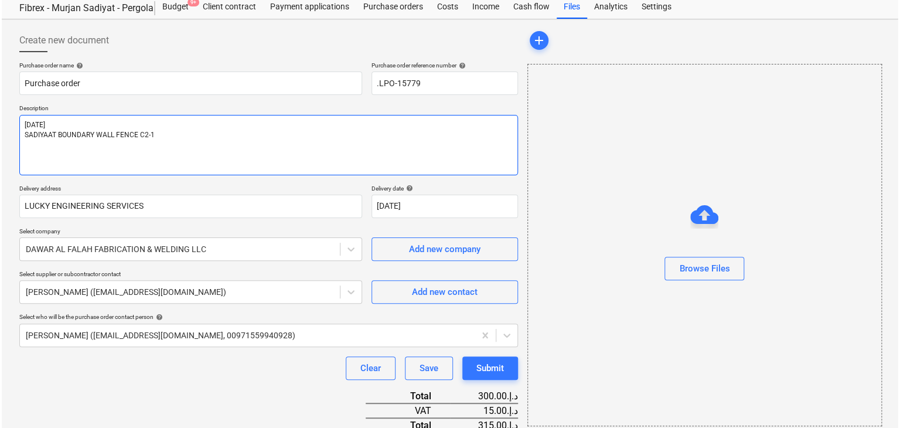
scroll to position [200, 0]
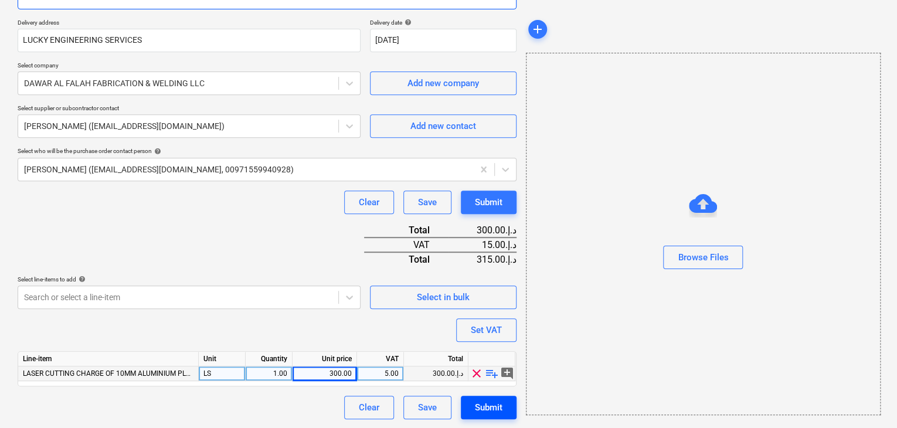
type textarea "[DATE] SADIYAAT BOUNDARY WALL FENCE C2-1"
click at [499, 403] on div "Submit" at bounding box center [489, 407] width 28 height 15
type textarea "x"
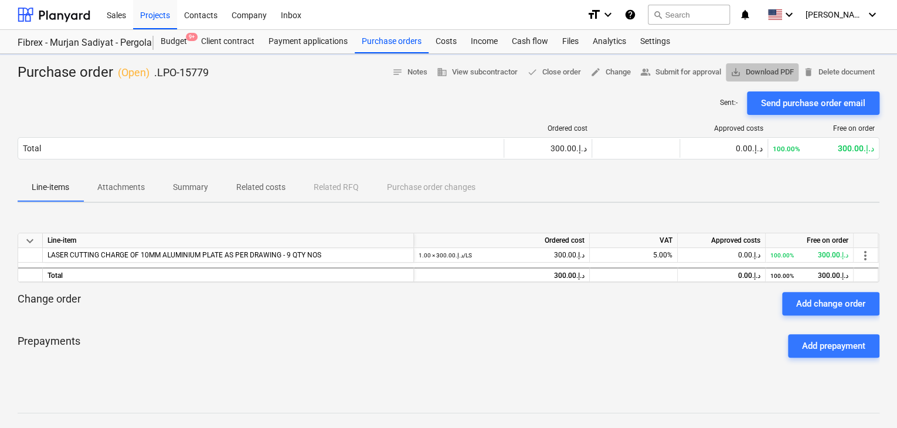
click at [778, 69] on span "save_alt Download PDF" at bounding box center [761, 72] width 63 height 13
